Goal: Information Seeking & Learning: Understand process/instructions

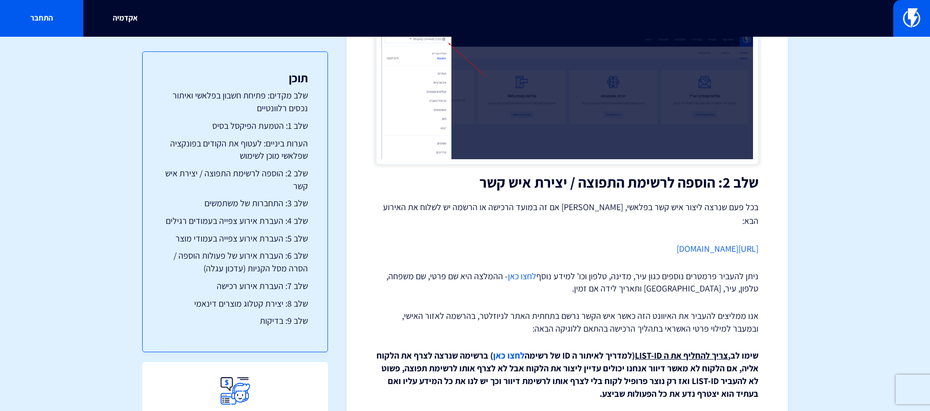
click at [599, 7] on input "text" at bounding box center [465, 18] width 441 height 23
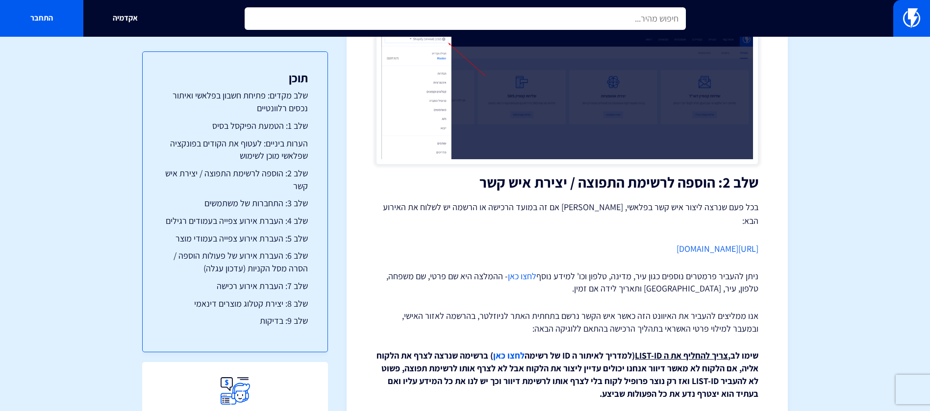
click at [599, 12] on input "text" at bounding box center [465, 18] width 441 height 23
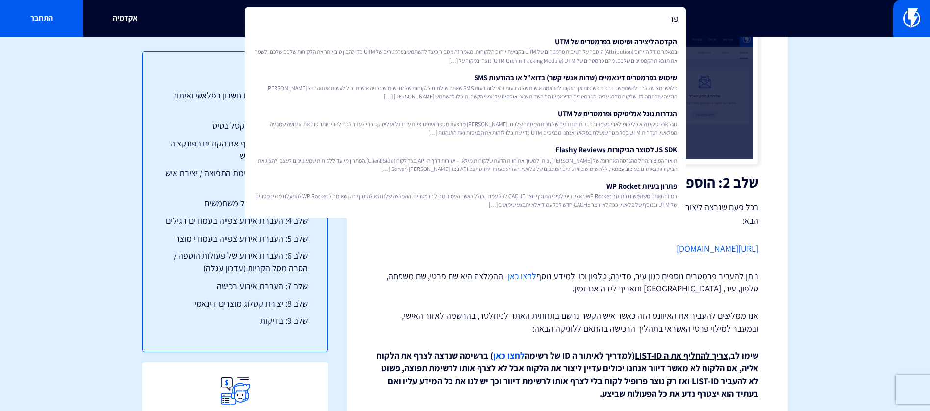
type input "פ"
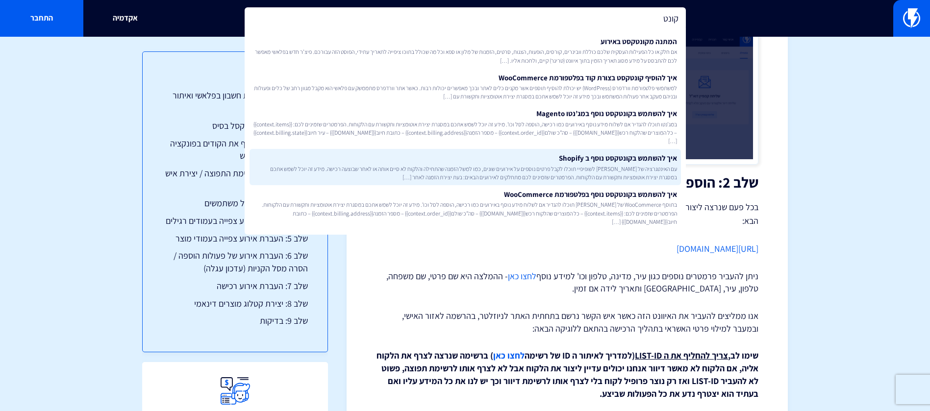
type input "קונט"
click at [605, 162] on link "איך להשתמש בקונטקסט נוסף ב Shopify עם האינטגרציה של [PERSON_NAME] לשופיפיי תוכל…" at bounding box center [464, 167] width 431 height 36
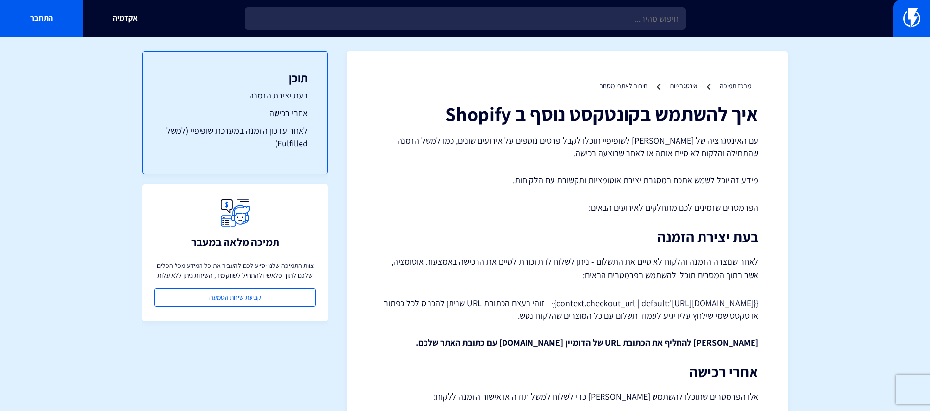
scroll to position [221, 0]
